Goal: Find contact information: Find contact information

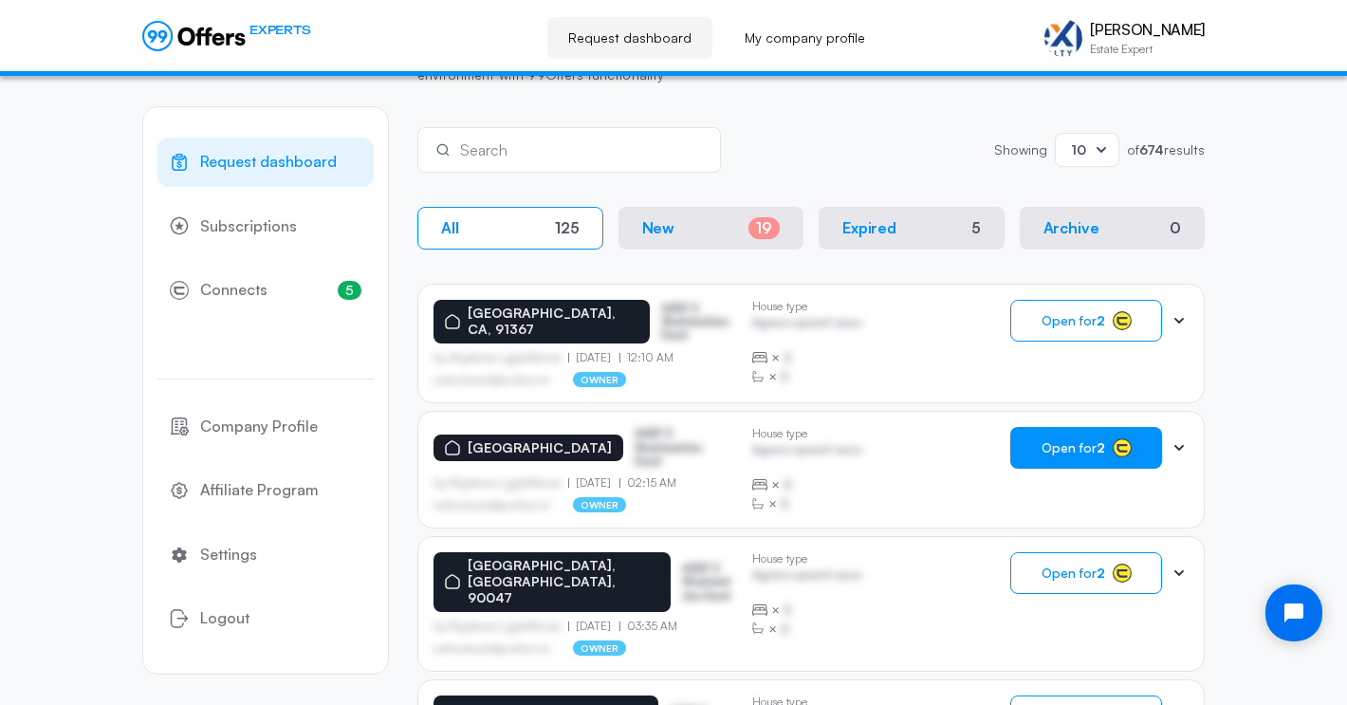
click at [1038, 449] on button "Open for 2" at bounding box center [1086, 448] width 152 height 42
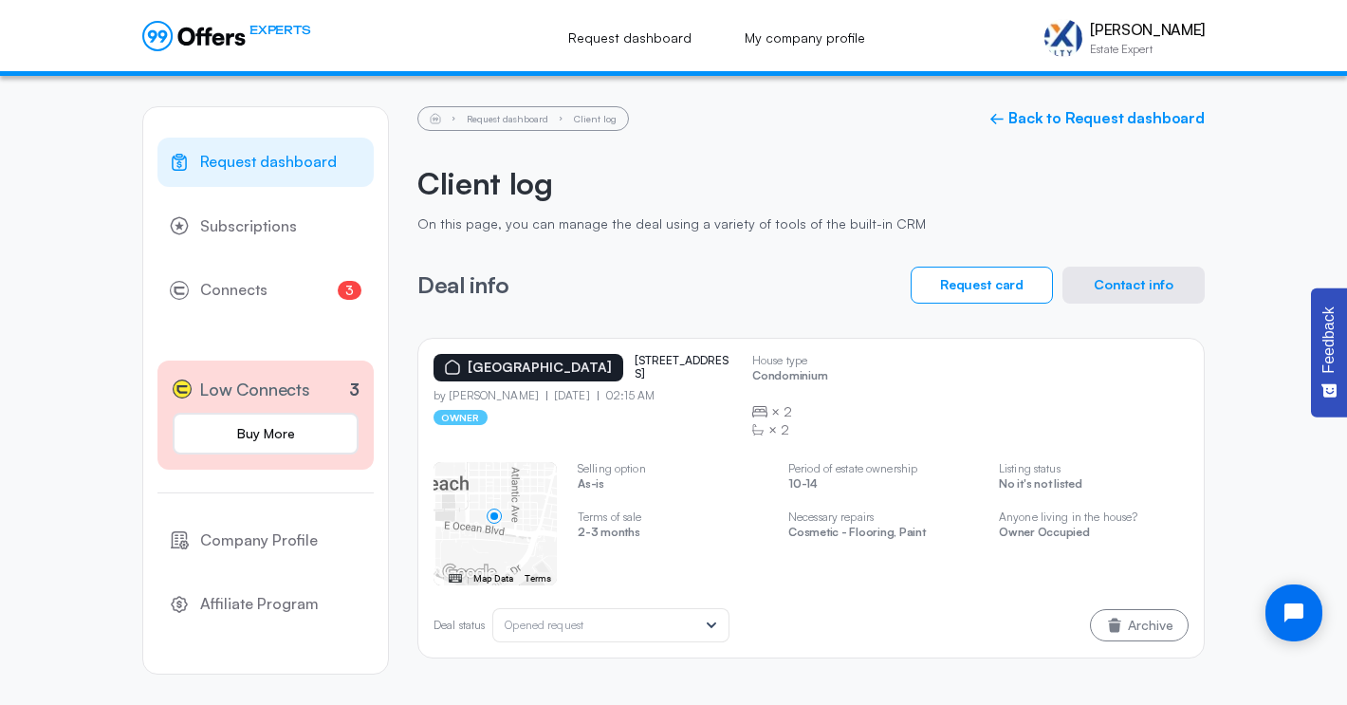
click at [751, 566] on div "← Move left → Move right ↑ Move up ↓ Move down + Zoom in - Zoom out Home Jump l…" at bounding box center [810, 523] width 755 height 123
click at [1108, 275] on button "Contact info" at bounding box center [1133, 284] width 142 height 37
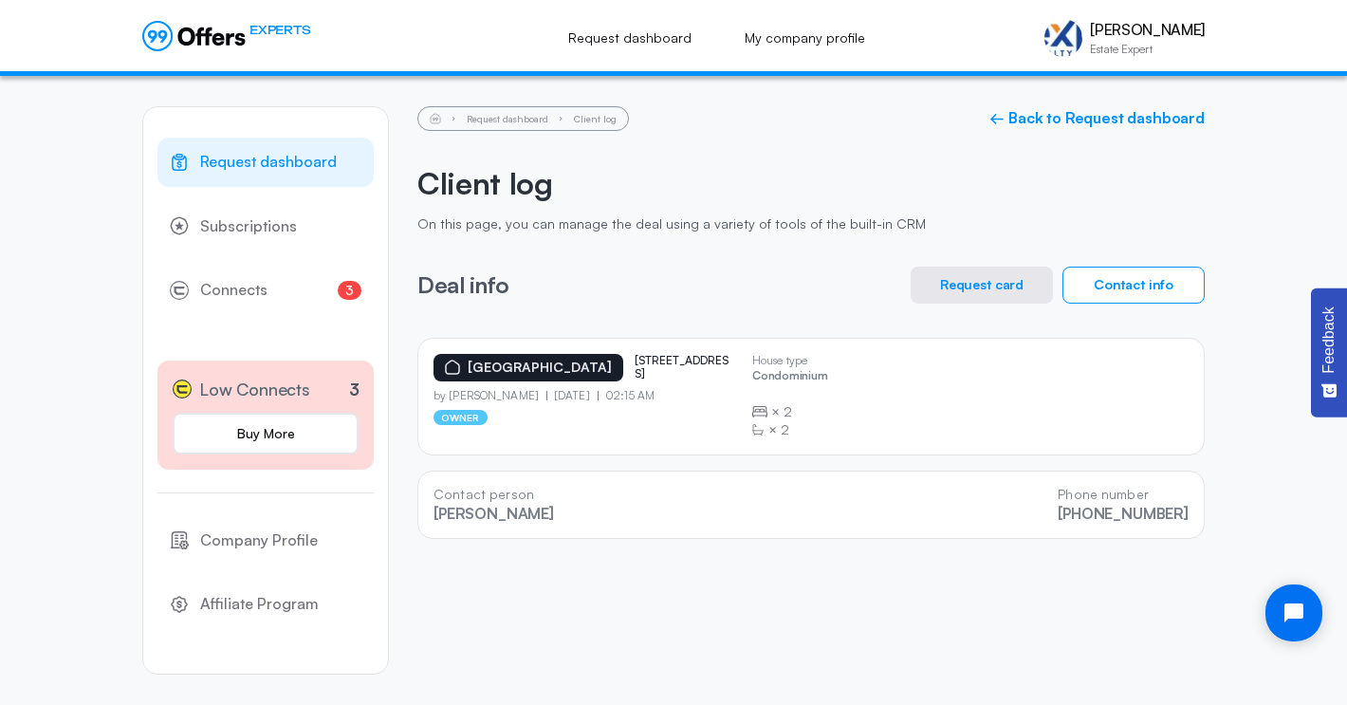
click at [976, 290] on button "Request card" at bounding box center [981, 284] width 142 height 37
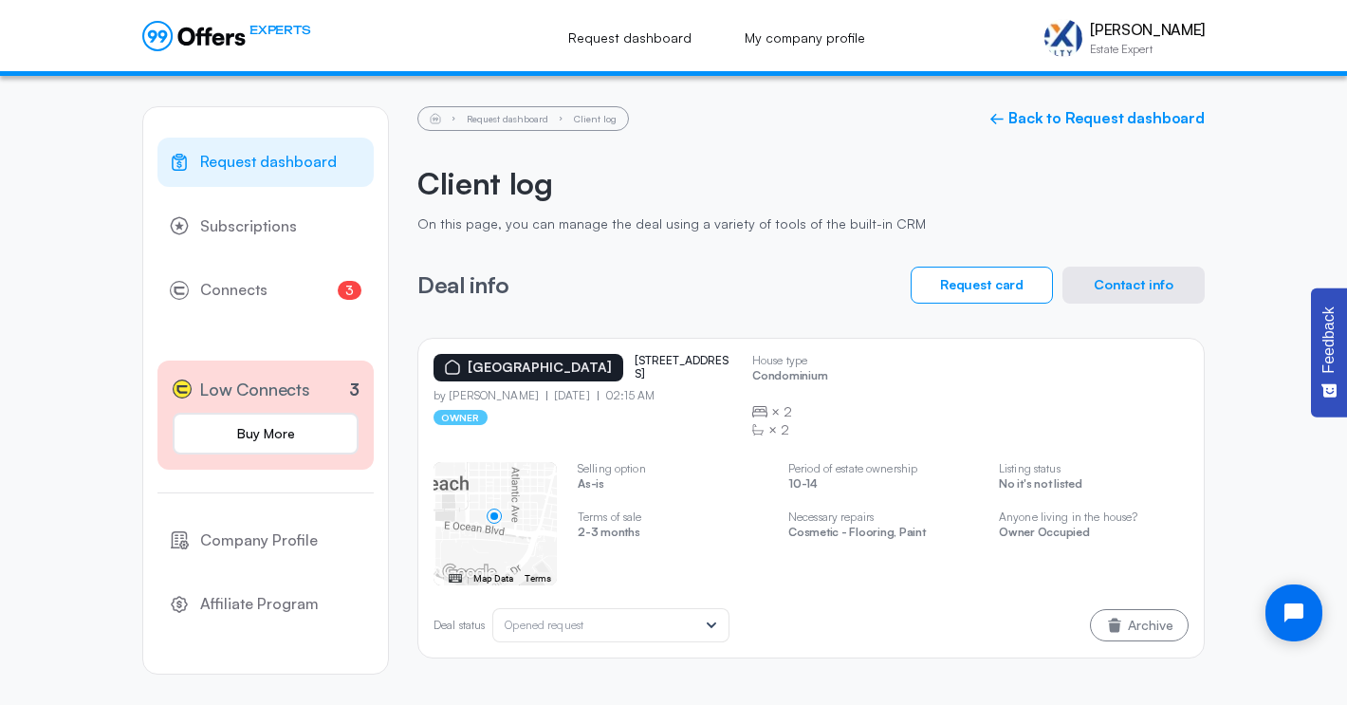
drag, startPoint x: 684, startPoint y: 376, endPoint x: 635, endPoint y: 358, distance: 51.6
click at [635, 358] on p "[STREET_ADDRESS]" at bounding box center [681, 367] width 95 height 27
copy p "[STREET_ADDRESS]"
